Goal: Transaction & Acquisition: Book appointment/travel/reservation

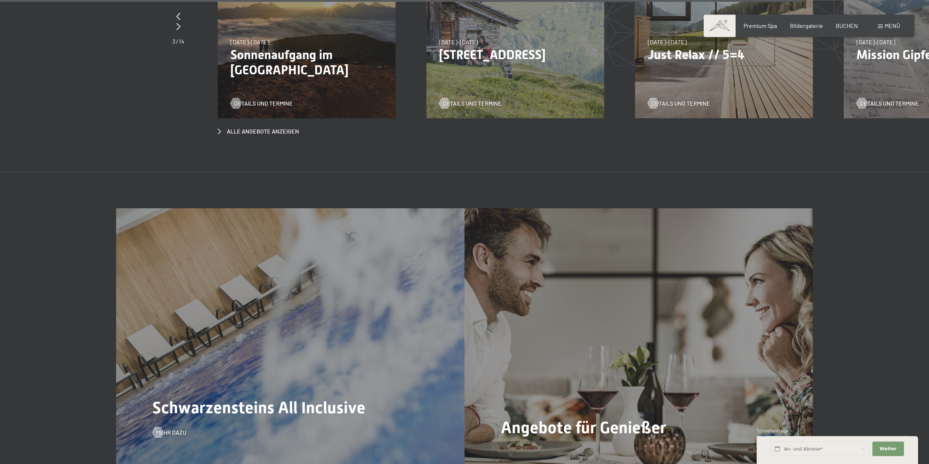
scroll to position [3812, 0]
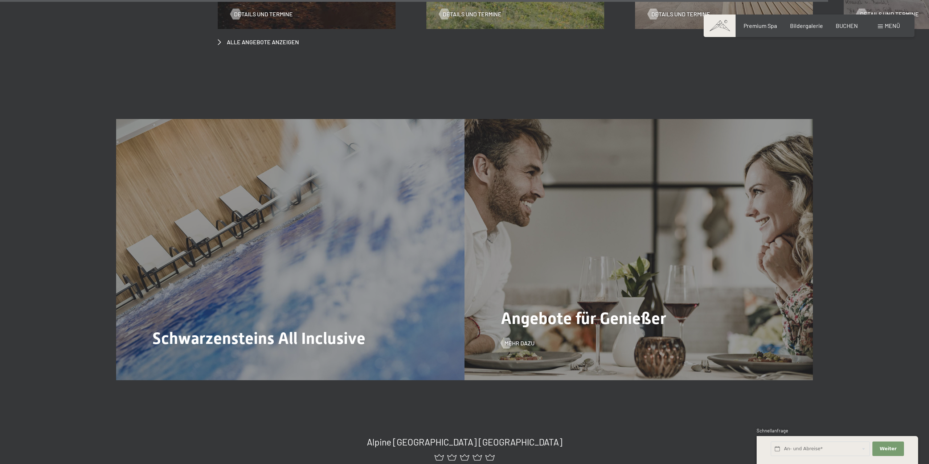
click at [553, 309] on span "Angebote für Genießer" at bounding box center [583, 318] width 165 height 19
click at [521, 309] on span "Angebote für Genießer" at bounding box center [583, 318] width 165 height 19
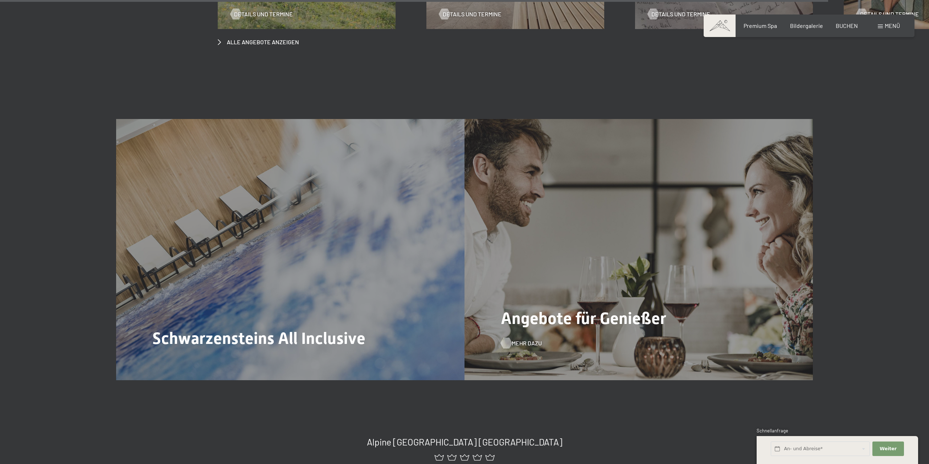
click at [521, 339] on span "Mehr dazu" at bounding box center [527, 343] width 30 height 8
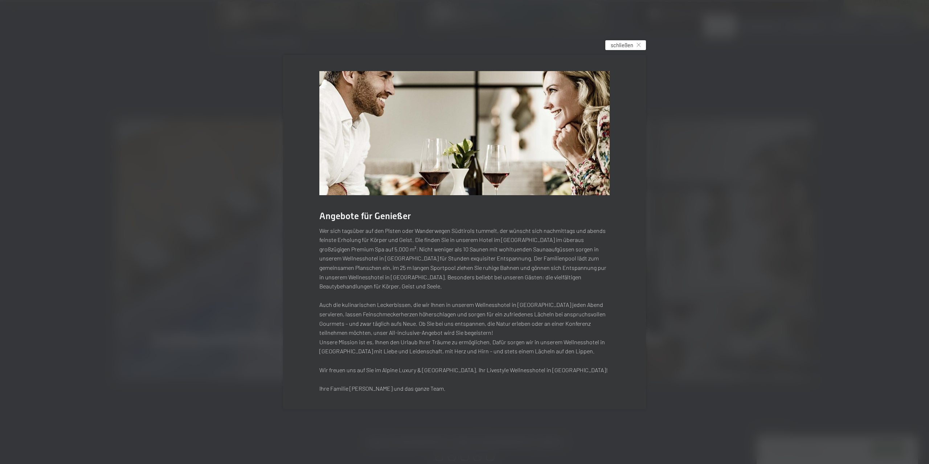
click at [636, 50] on div "schließen" at bounding box center [625, 45] width 41 height 10
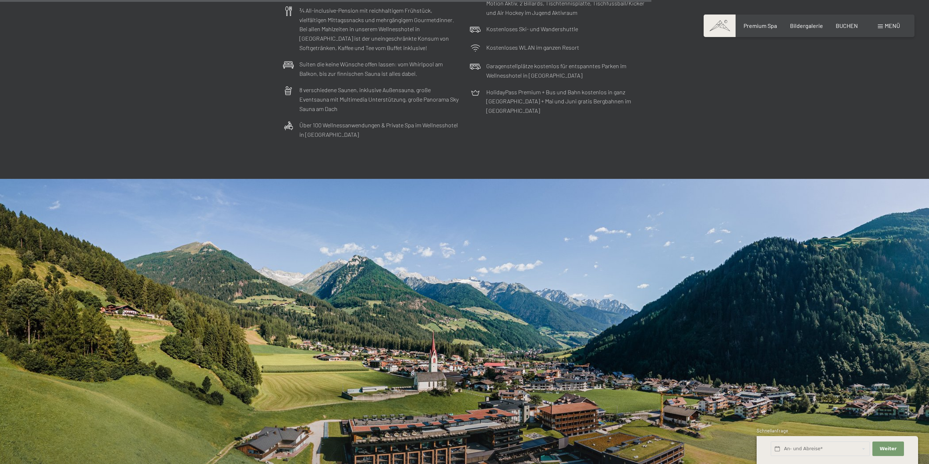
scroll to position [3146, 0]
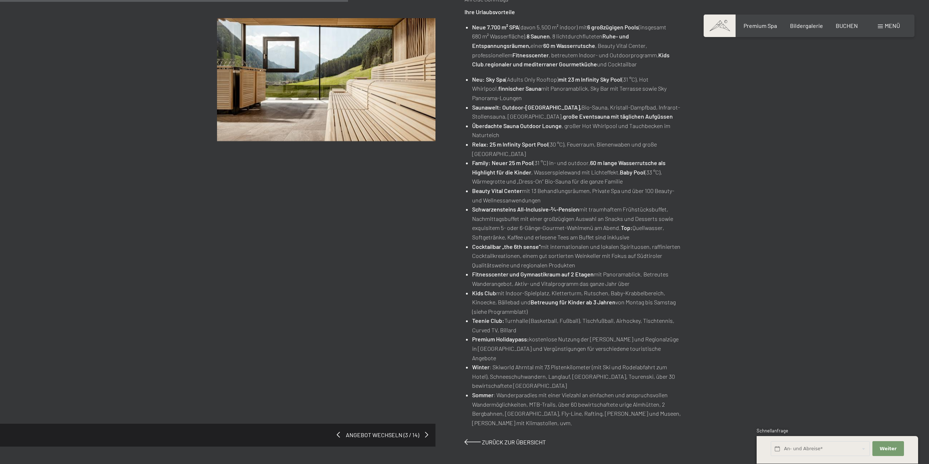
scroll to position [74, 0]
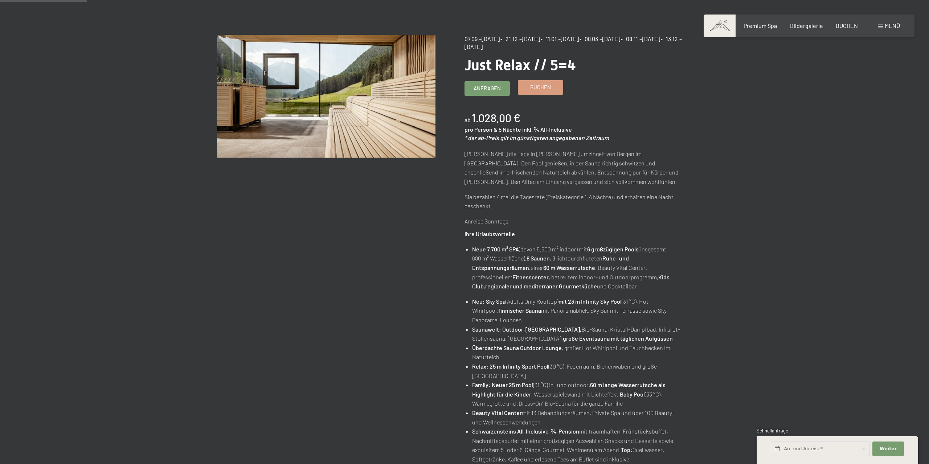
click at [553, 83] on link "Buchen" at bounding box center [540, 88] width 45 height 14
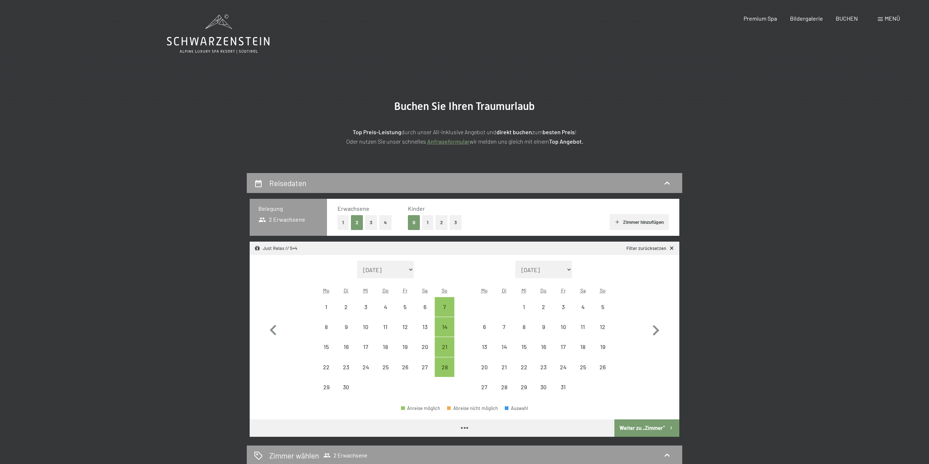
select select "2025-09-01"
select select "2025-10-01"
select select "2025-09-01"
select select "2025-10-01"
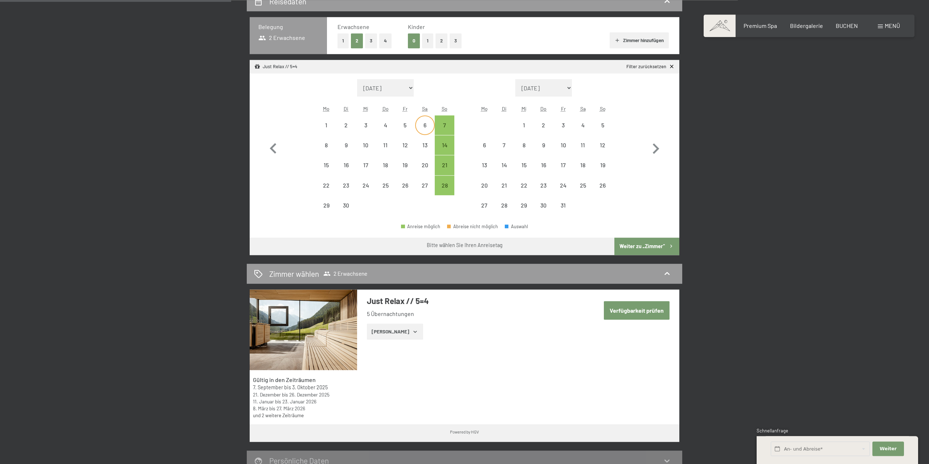
scroll to position [185, 0]
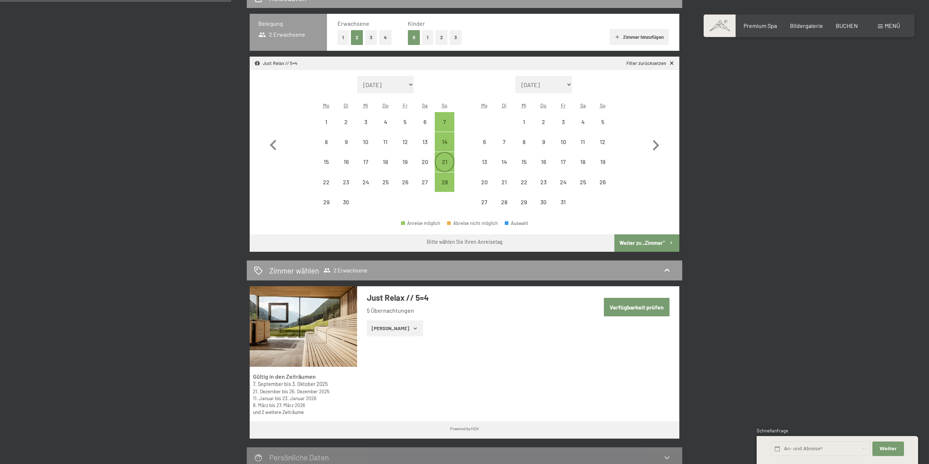
click at [444, 160] on div "21" at bounding box center [444, 168] width 18 height 18
select select "2025-09-01"
select select "2025-10-01"
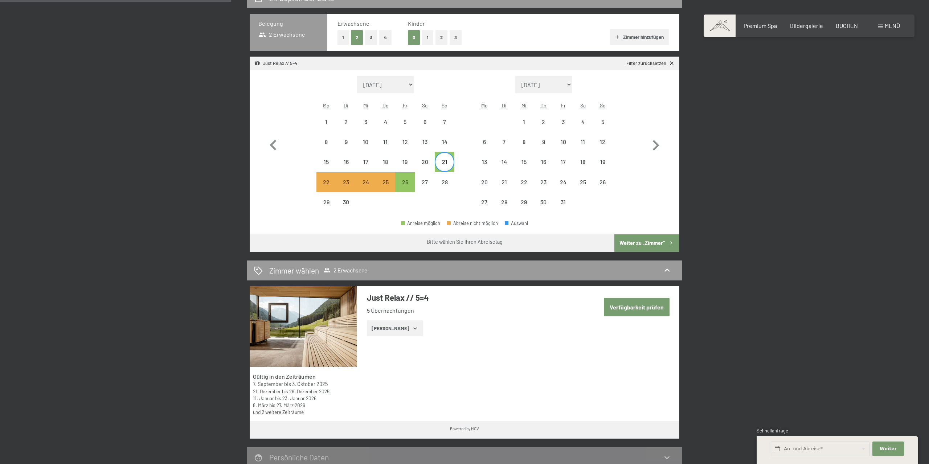
click at [628, 246] on button "Weiter zu „Zimmer“" at bounding box center [646, 242] width 65 height 17
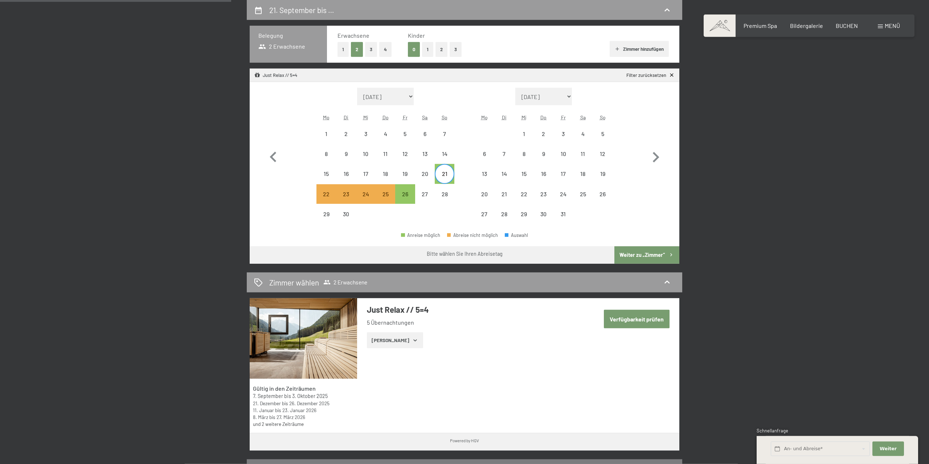
select select "2025-09-01"
select select "2025-10-01"
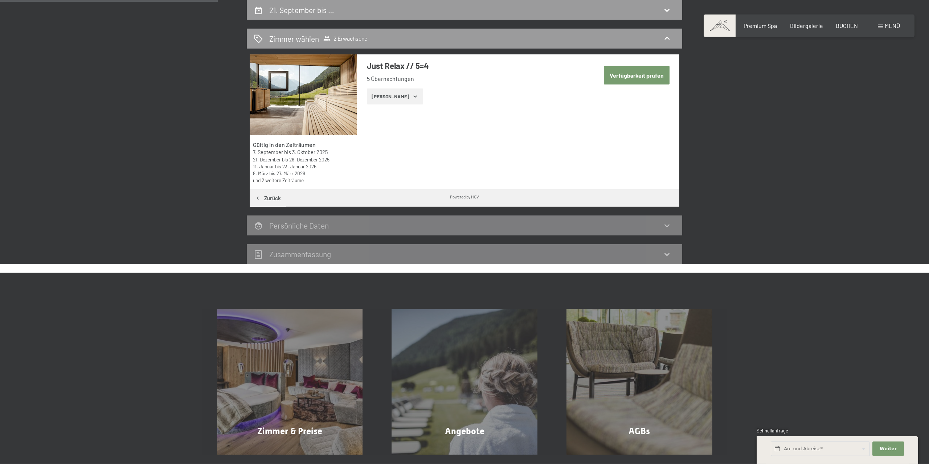
click at [622, 78] on button "Verfügbarkeit prüfen" at bounding box center [637, 75] width 66 height 19
select select "2025-09-01"
select select "2025-10-01"
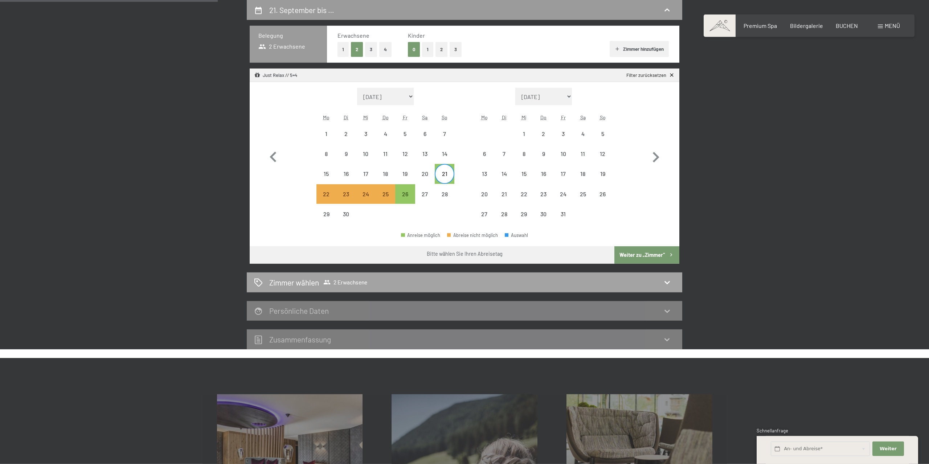
click at [343, 279] on span "2 Erwachsene" at bounding box center [345, 282] width 44 height 7
select select "2025-09-01"
select select "2025-10-01"
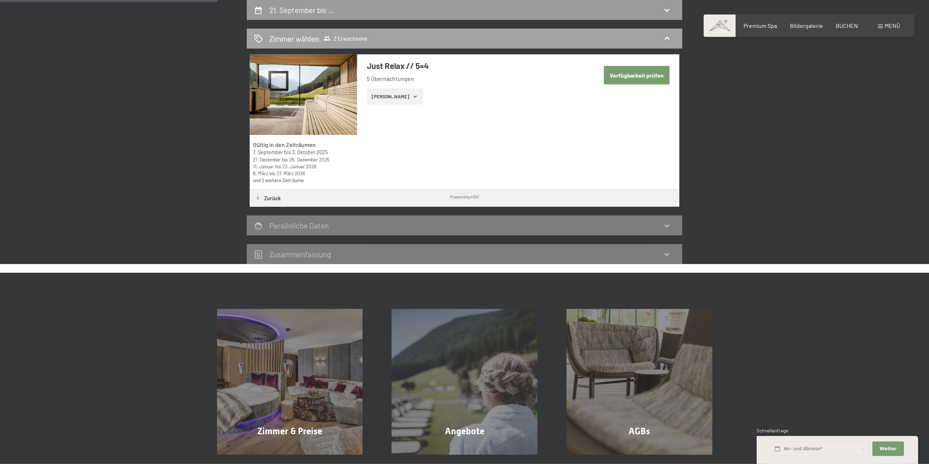
click at [667, 40] on icon at bounding box center [667, 38] width 9 height 9
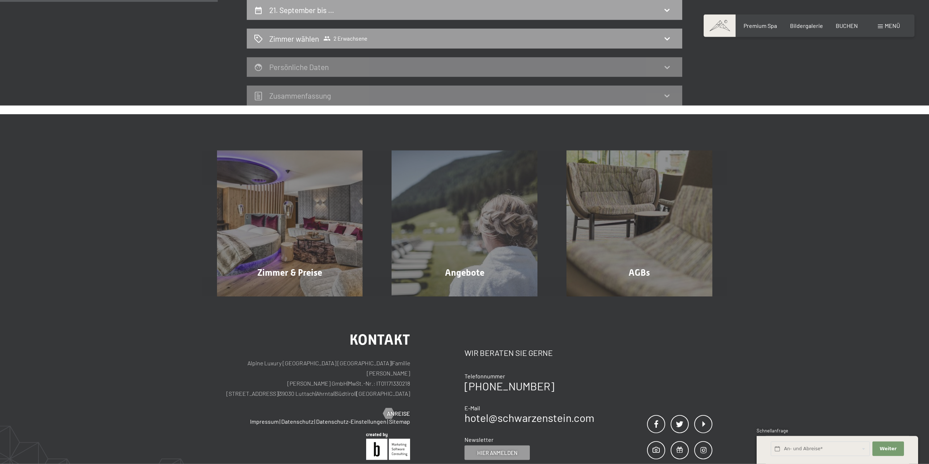
click at [647, 10] on div "21. September bis …" at bounding box center [464, 10] width 421 height 11
select select "2025-09-01"
select select "2025-10-01"
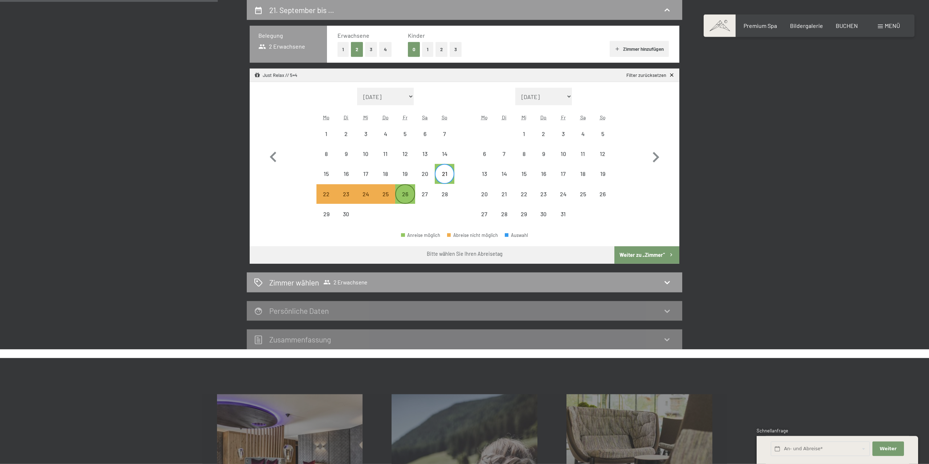
click at [404, 193] on div "26" at bounding box center [405, 200] width 18 height 18
select select "2025-09-01"
select select "2025-10-01"
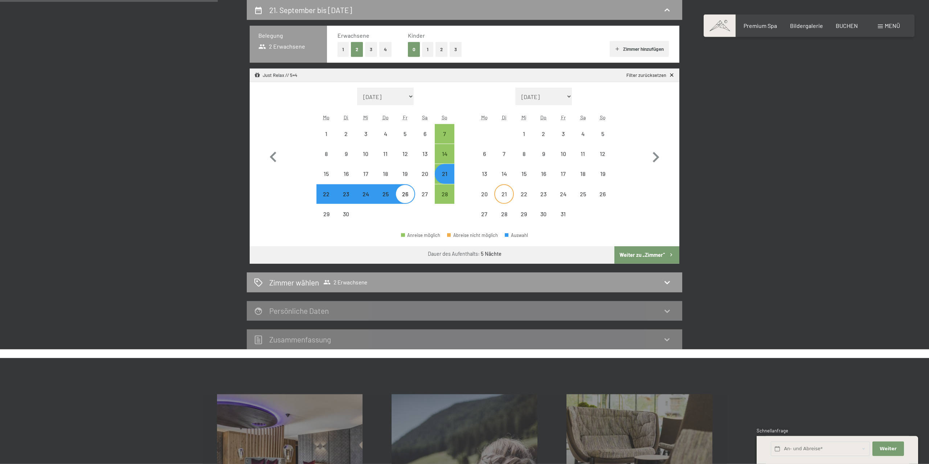
select select "2025-09-01"
select select "2025-10-01"
click at [629, 257] on button "Weiter zu „Zimmer“" at bounding box center [646, 254] width 65 height 17
select select "2025-09-01"
select select "2025-10-01"
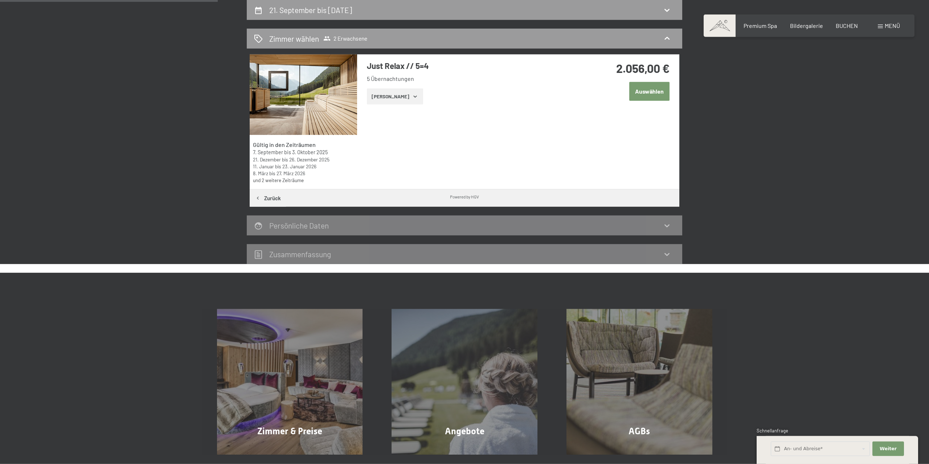
click at [646, 88] on button "Auswählen" at bounding box center [649, 91] width 40 height 19
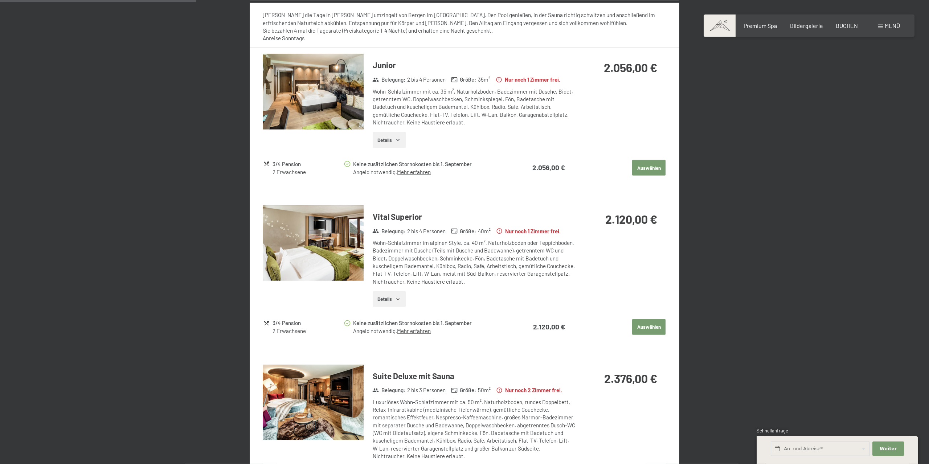
scroll to position [362, 0]
click at [405, 171] on link "Mehr erfahren" at bounding box center [414, 171] width 34 height 7
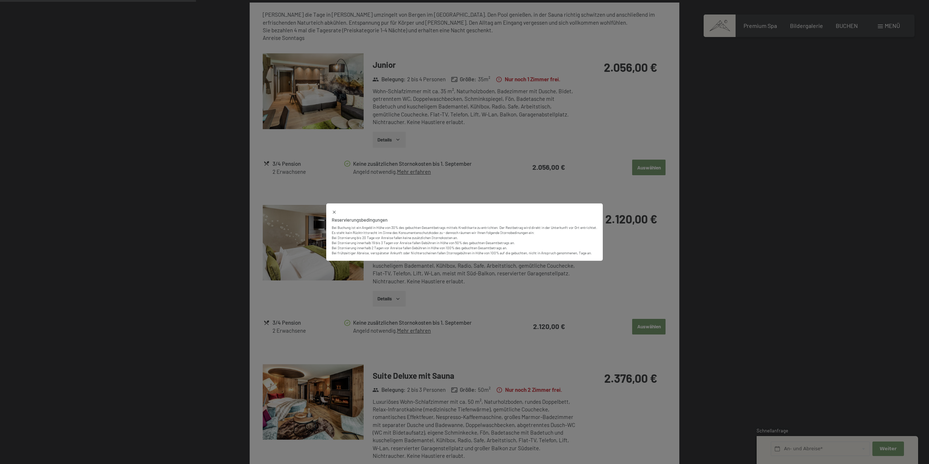
click at [334, 209] on button at bounding box center [334, 212] width 5 height 6
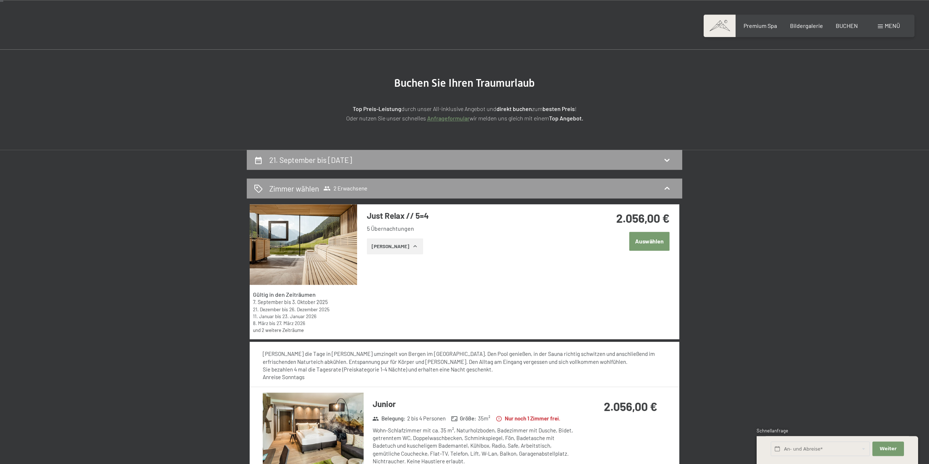
scroll to position [259, 0]
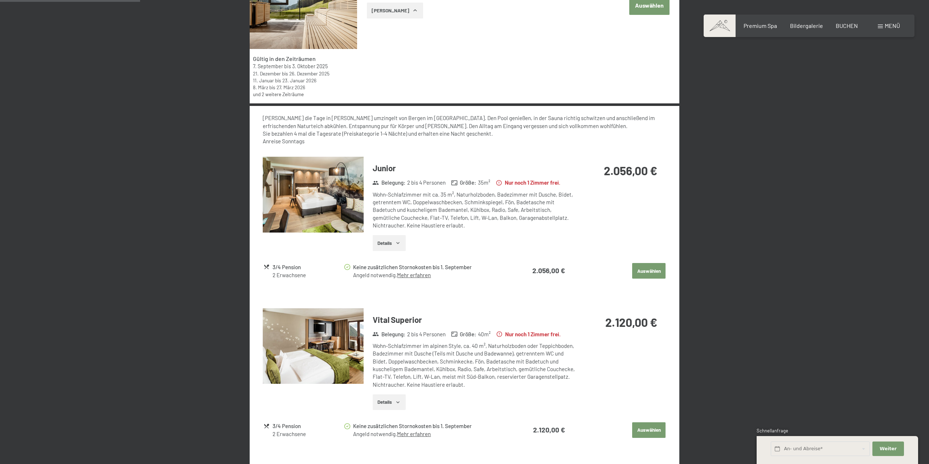
click at [274, 272] on div "2 Erwachsene" at bounding box center [307, 275] width 71 height 8
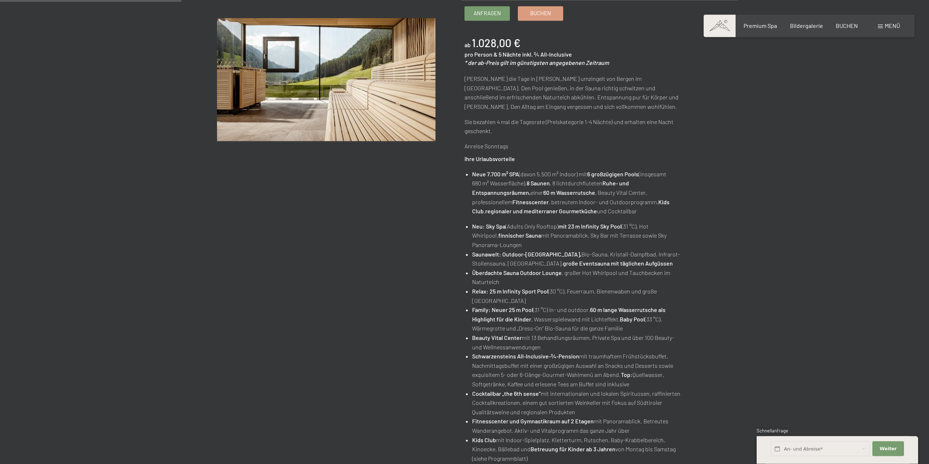
scroll to position [148, 0]
click at [527, 57] on span "inkl. ¾ All-Inclusive" at bounding box center [547, 55] width 50 height 7
drag, startPoint x: 503, startPoint y: 54, endPoint x: 504, endPoint y: 64, distance: 10.3
click at [504, 64] on div "ab 1.028,00 € pro Person & 5 Nächte inkl. ¾ All-Inclusive * der ab-Preis gilt i…" at bounding box center [573, 52] width 219 height 32
click at [504, 64] on em "* der ab-Preis gilt im günstigsten angegebenen Zeitraum" at bounding box center [536, 63] width 144 height 7
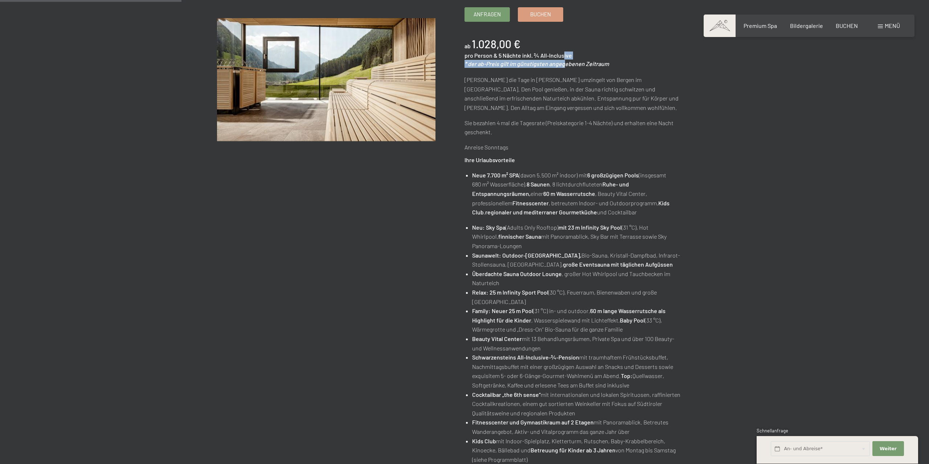
drag, startPoint x: 564, startPoint y: 58, endPoint x: 562, endPoint y: 65, distance: 6.7
click at [562, 65] on div "ab 1.028,00 € pro Person & 5 Nächte inkl. ¾ All-Inclusive * der ab-Preis gilt i…" at bounding box center [573, 52] width 219 height 32
click at [545, 56] on span "inkl. ¾ All-Inclusive" at bounding box center [547, 55] width 50 height 7
click at [511, 70] on div "07.09.–03.10.2025 • 21.12.–26.12.2025 • 11.01.–23.01.2026 • 08.03.–27.03.2026 •…" at bounding box center [588, 278] width 248 height 634
drag, startPoint x: 511, startPoint y: 54, endPoint x: 512, endPoint y: 65, distance: 10.2
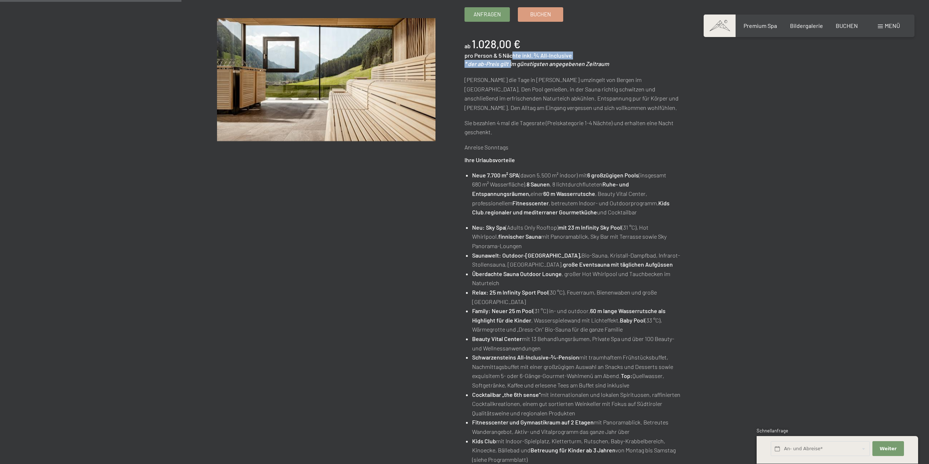
click at [512, 65] on div "ab 1.028,00 € pro Person & 5 Nächte inkl. ¾ All-Inclusive * der ab-Preis gilt i…" at bounding box center [573, 52] width 219 height 32
click at [512, 65] on em "* der ab-Preis gilt im günstigsten angegebenen Zeitraum" at bounding box center [536, 63] width 144 height 7
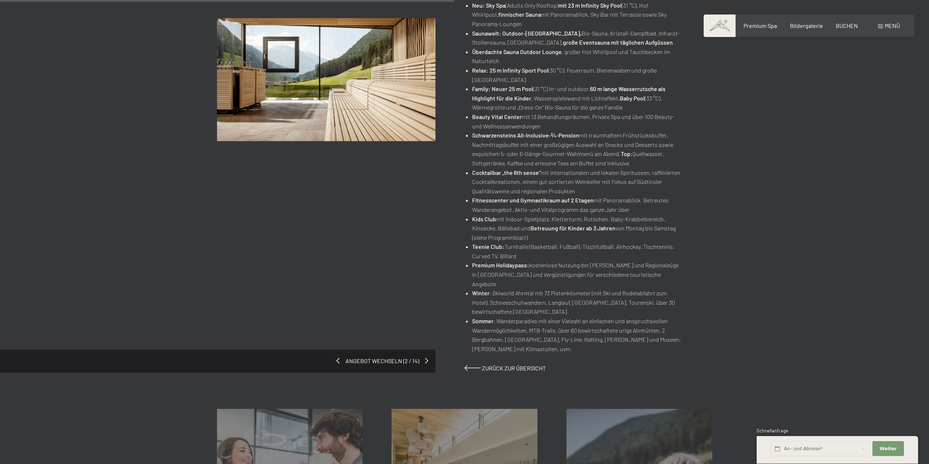
scroll to position [555, 0]
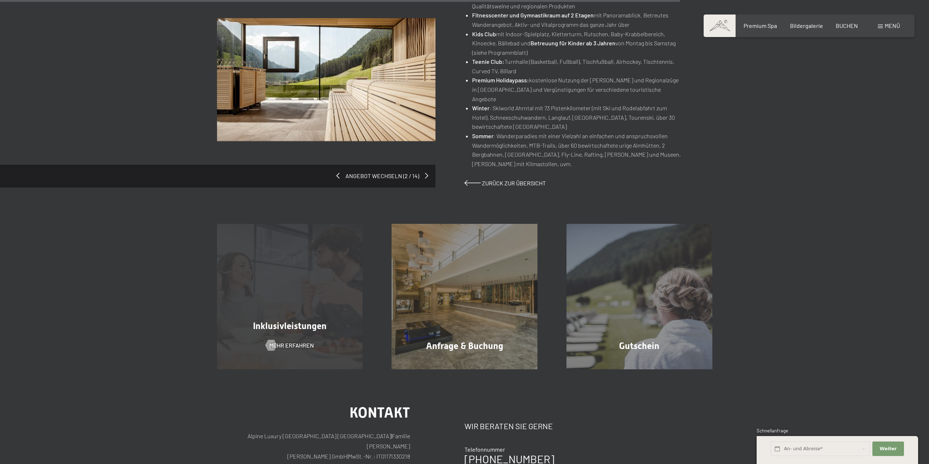
click at [358, 247] on div "Inklusivleistungen Mehr erfahren" at bounding box center [289, 297] width 175 height 146
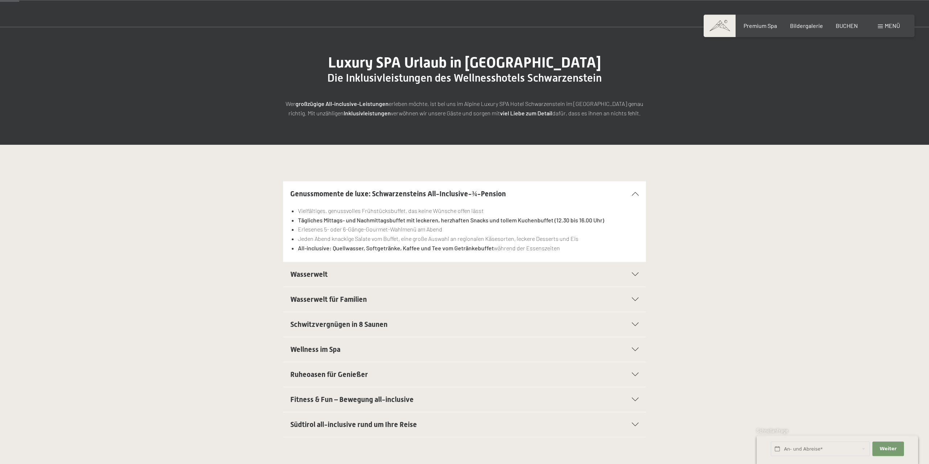
scroll to position [74, 0]
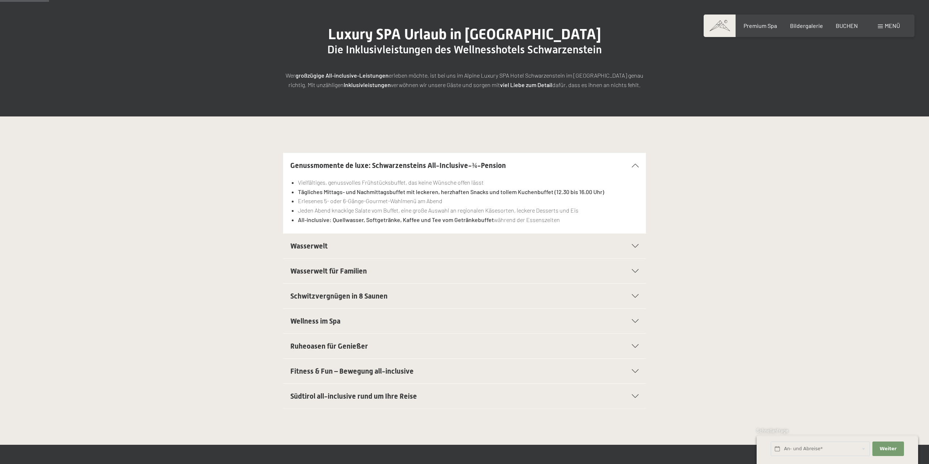
click at [634, 251] on div "Wasserwelt" at bounding box center [464, 246] width 348 height 25
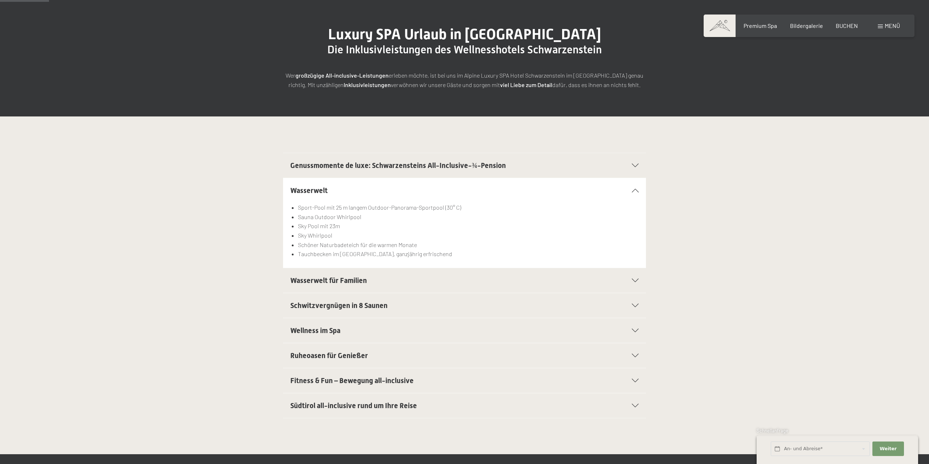
click at [633, 190] on icon at bounding box center [635, 191] width 7 height 4
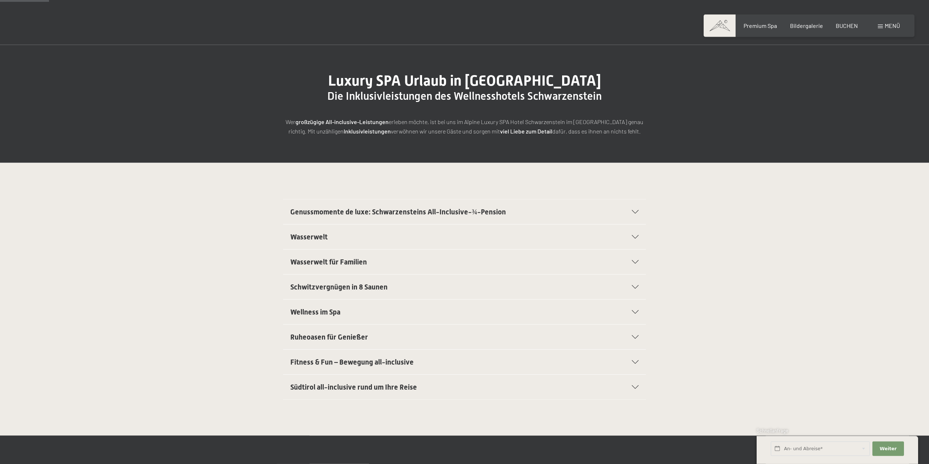
scroll to position [0, 0]
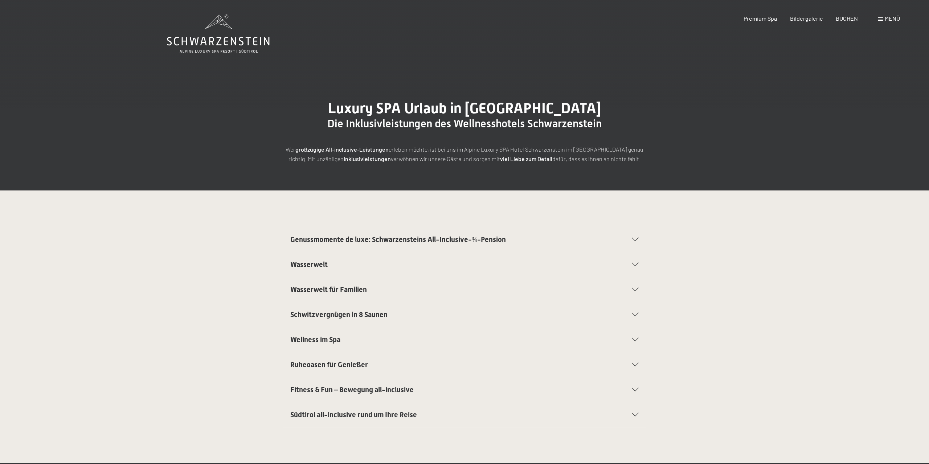
click at [328, 239] on span "Genussmomente de luxe: Schwarzensteins All-Inclusive-¾-Pension" at bounding box center [398, 239] width 216 height 9
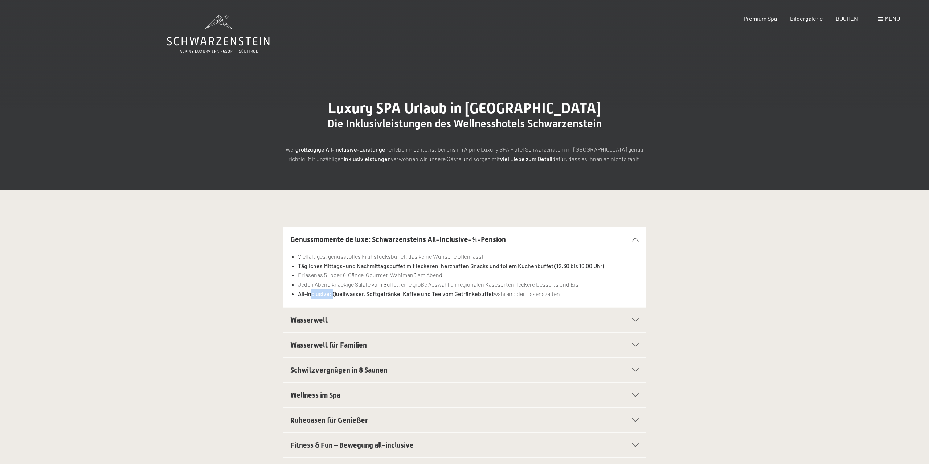
drag, startPoint x: 312, startPoint y: 299, endPoint x: 338, endPoint y: 300, distance: 26.1
click at [335, 300] on div "Vielfältiges, genussvolles Frühstücksbuffet, das keine Wünsche offen lässt Tägl…" at bounding box center [464, 280] width 348 height 56
click at [361, 300] on div "Vielfältiges, genussvolles Frühstücksbuffet, das keine Wünsche offen lässt Tägl…" at bounding box center [464, 280] width 348 height 56
drag, startPoint x: 375, startPoint y: 297, endPoint x: 401, endPoint y: 296, distance: 25.8
click at [401, 296] on strong "All-inclusive: Quellwasser, Softgetränke, Kaffee und Tee vom Getränkebuffet" at bounding box center [396, 293] width 196 height 7
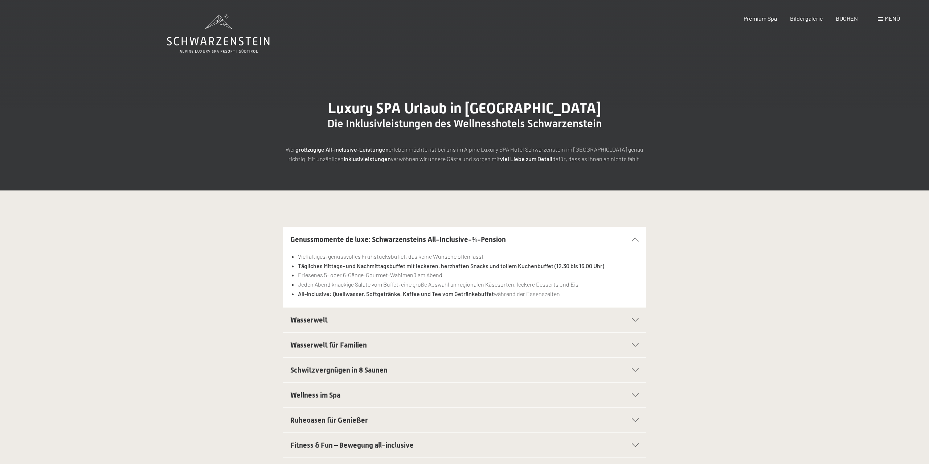
click at [382, 291] on li "All-inclusive: Quellwasser, Softgetränke, Kaffee und Tee vom Getränkebuffet wäh…" at bounding box center [468, 293] width 341 height 9
drag, startPoint x: 411, startPoint y: 296, endPoint x: 455, endPoint y: 290, distance: 44.0
click at [455, 291] on li "All-inclusive: Quellwasser, Softgetränke, Kaffee und Tee vom Getränkebuffet wäh…" at bounding box center [468, 293] width 341 height 9
click at [454, 292] on strong "All-inclusive: Quellwasser, Softgetränke, Kaffee und Tee vom Getränkebuffet" at bounding box center [396, 293] width 196 height 7
drag, startPoint x: 457, startPoint y: 298, endPoint x: 455, endPoint y: 283, distance: 15.7
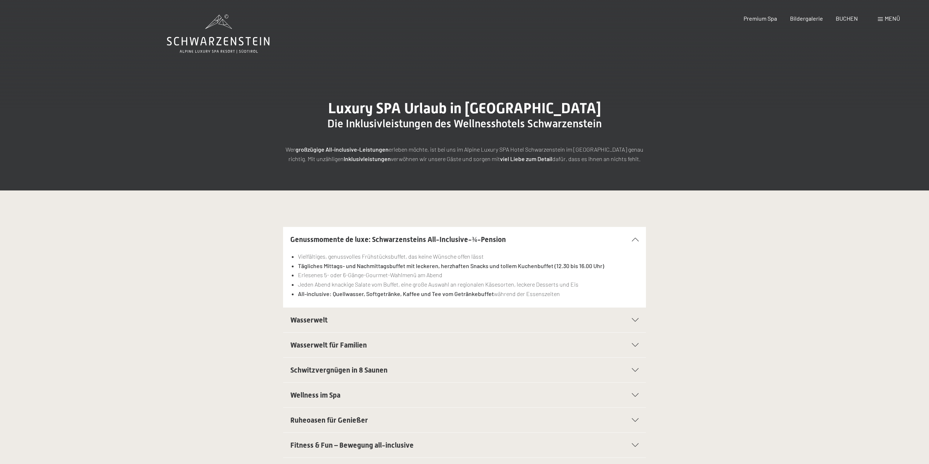
click at [457, 297] on li "All-inclusive: Quellwasser, Softgetränke, Kaffee und Tee vom Getränkebuffet wäh…" at bounding box center [468, 293] width 341 height 9
